Goal: Task Accomplishment & Management: Use online tool/utility

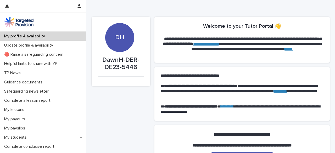
scroll to position [18, 0]
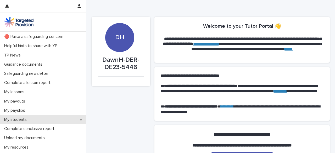
click at [80, 119] on div "My students" at bounding box center [43, 119] width 86 height 9
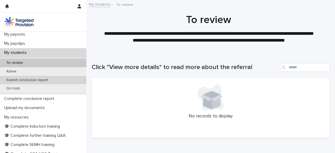
scroll to position [85, 0]
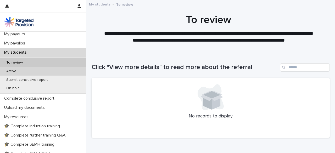
click at [71, 71] on div "Active" at bounding box center [43, 71] width 86 height 9
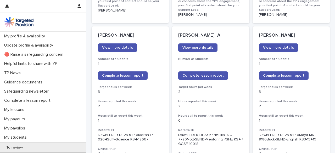
scroll to position [422, 0]
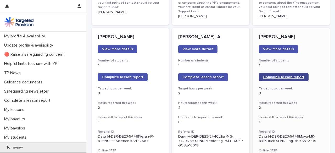
click at [285, 75] on span "Complete lesson report" at bounding box center [283, 77] width 41 height 4
